Goal: Information Seeking & Learning: Learn about a topic

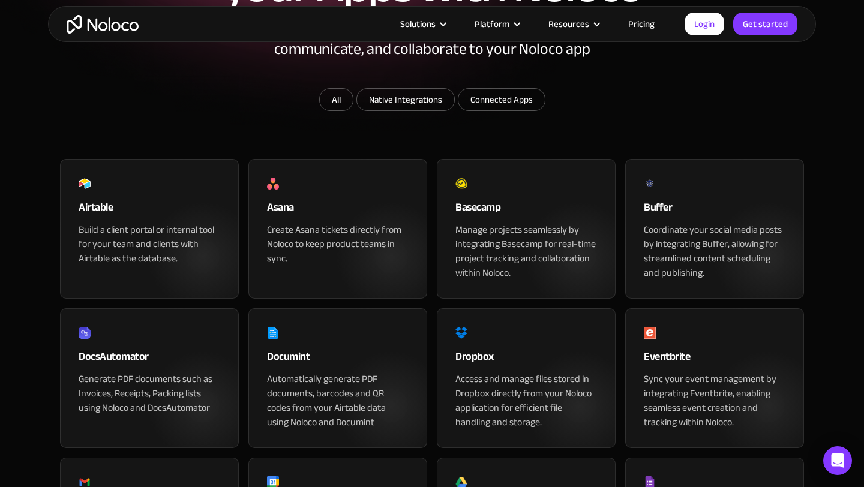
scroll to position [234, 0]
click at [341, 110] on link "All" at bounding box center [336, 99] width 34 height 23
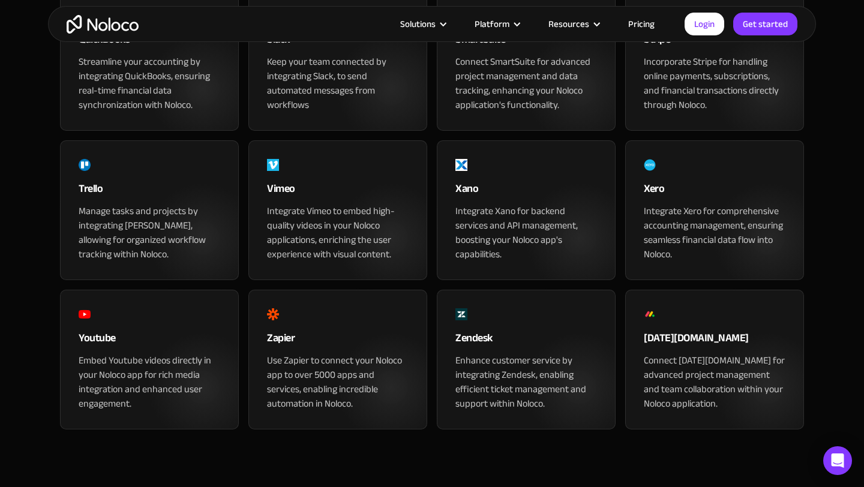
scroll to position [1314, 0]
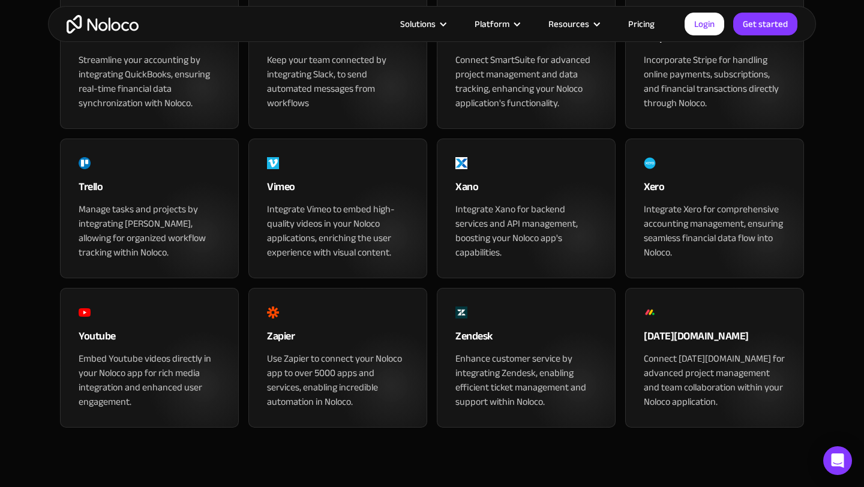
click at [559, 202] on div "Xano" at bounding box center [526, 190] width 142 height 24
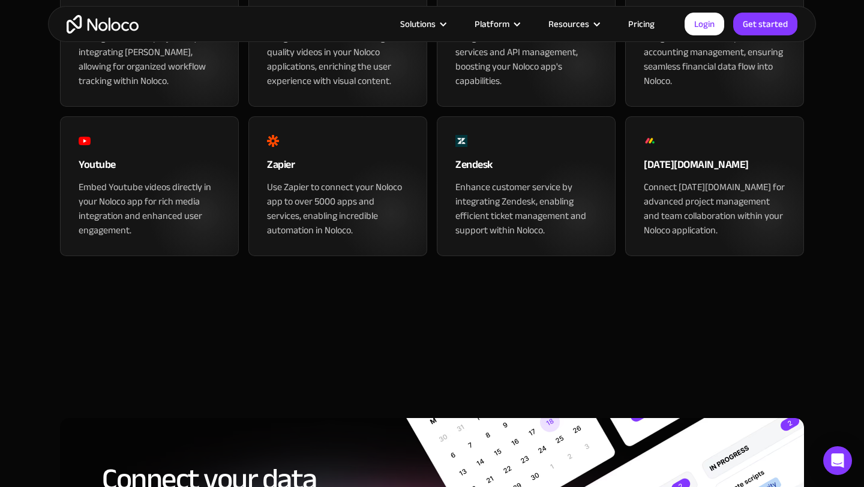
scroll to position [1486, 0]
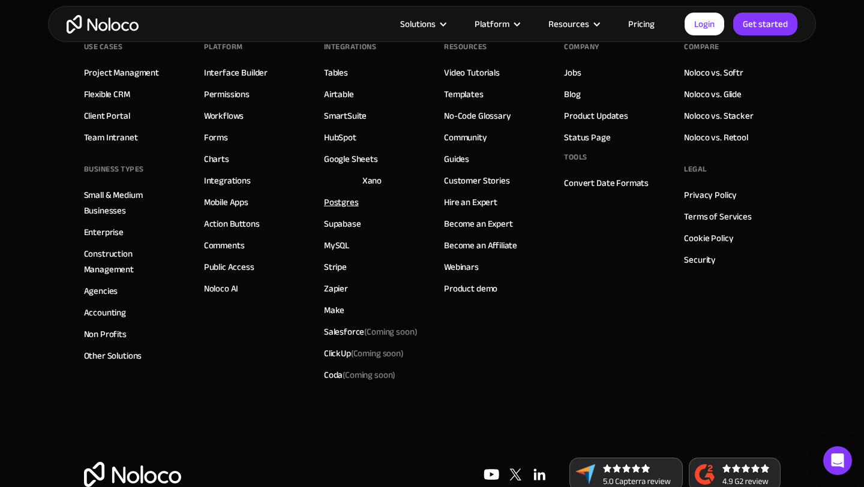
scroll to position [3230, 0]
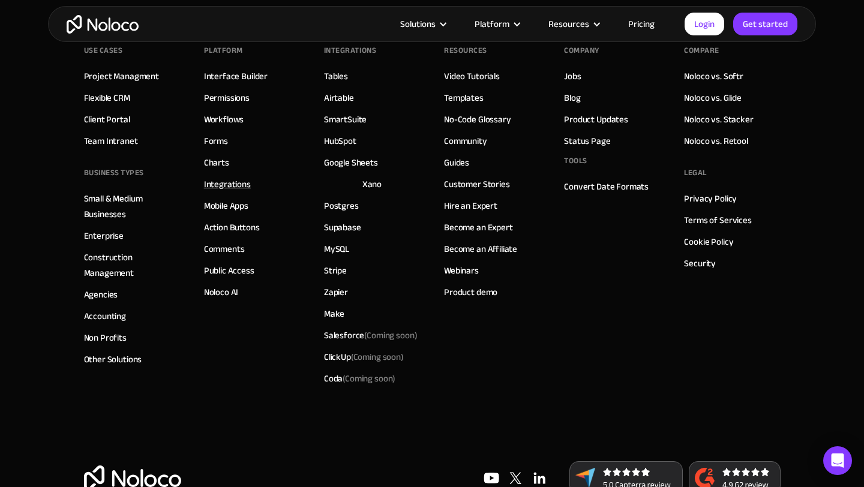
click at [234, 185] on link "Integrations" at bounding box center [227, 184] width 47 height 16
